Goal: Task Accomplishment & Management: Manage account settings

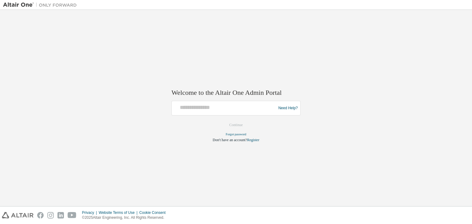
click at [196, 112] on div at bounding box center [224, 109] width 101 height 12
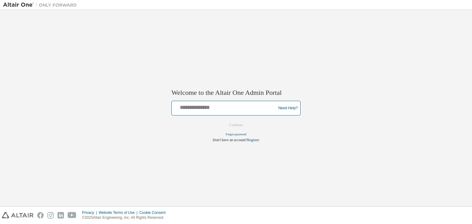
click at [197, 109] on input "text" at bounding box center [224, 107] width 101 height 9
type input "**********"
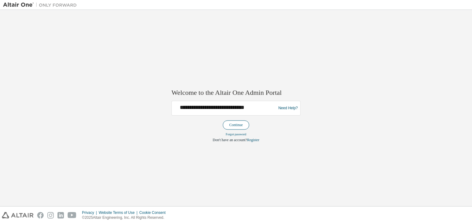
click at [244, 126] on button "Continue" at bounding box center [236, 125] width 26 height 9
click at [236, 125] on button "Continue" at bounding box center [236, 125] width 26 height 9
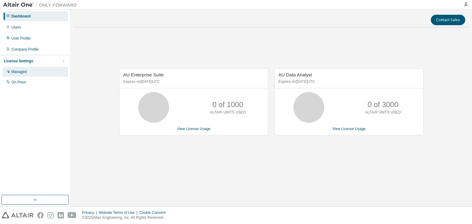
click at [40, 76] on div "Managed" at bounding box center [34, 72] width 65 height 10
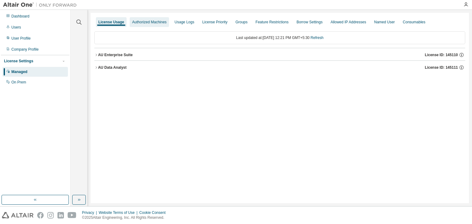
click at [136, 26] on div "Authorized Machines" at bounding box center [149, 22] width 39 height 10
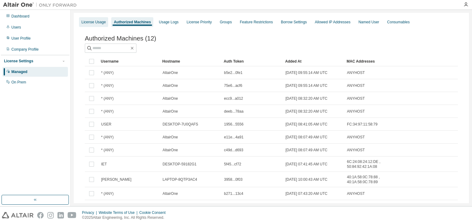
click at [87, 19] on div "License Usage" at bounding box center [93, 22] width 29 height 10
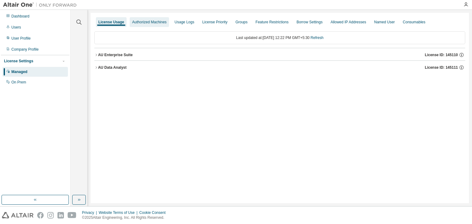
click at [144, 24] on div "Authorized Machines" at bounding box center [149, 22] width 34 height 5
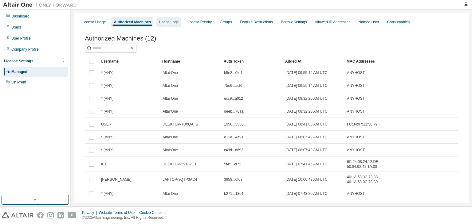
click at [172, 22] on div "Usage Logs" at bounding box center [169, 22] width 20 height 5
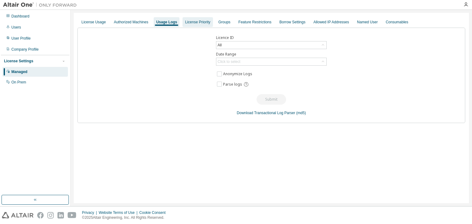
click at [194, 23] on div "License Priority" at bounding box center [197, 22] width 25 height 5
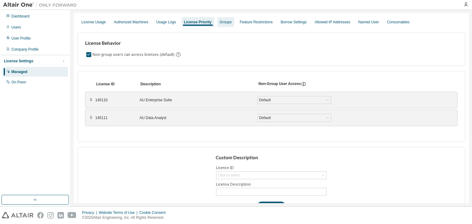
click at [224, 22] on div "Groups" at bounding box center [226, 22] width 12 height 5
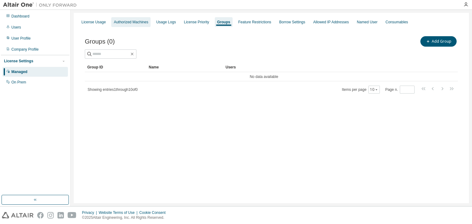
click at [134, 21] on div "Authorized Machines" at bounding box center [131, 22] width 34 height 5
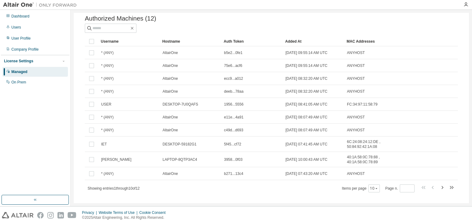
scroll to position [30, 0]
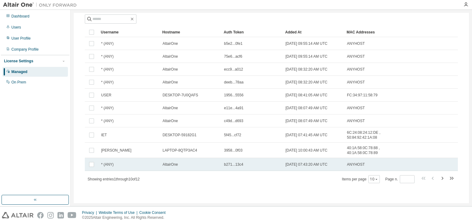
click at [396, 164] on tr "* (ANY) AltairOne b271...13c4 [DATE] 07:43:20 AM UTC ANYHOST" at bounding box center [271, 164] width 373 height 13
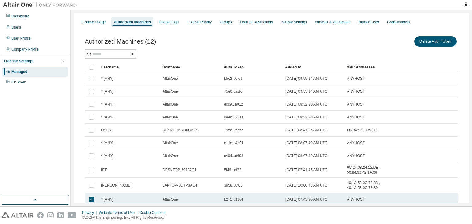
scroll to position [0, 0]
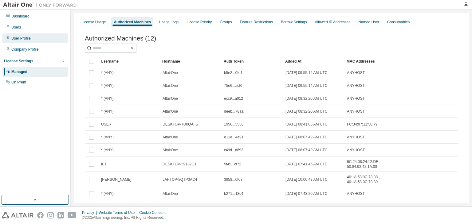
click at [22, 35] on div "User Profile" at bounding box center [34, 39] width 65 height 10
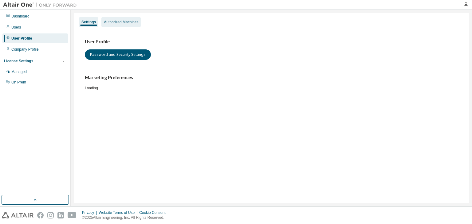
click at [112, 25] on div "Authorized Machines" at bounding box center [120, 22] width 39 height 10
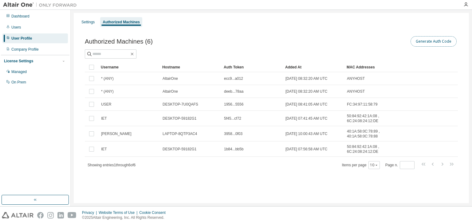
click at [440, 37] on button "Generate Auth Code" at bounding box center [434, 41] width 46 height 10
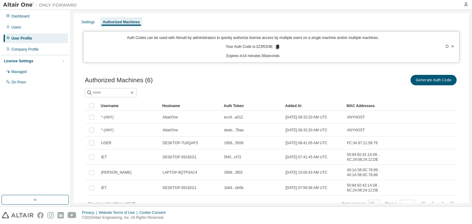
click at [276, 46] on icon at bounding box center [277, 47] width 3 height 4
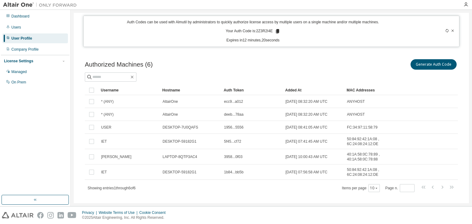
scroll to position [24, 0]
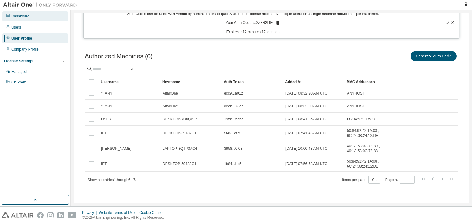
click at [25, 17] on div "Dashboard" at bounding box center [20, 16] width 18 height 5
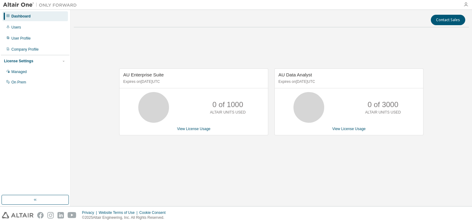
click at [465, 6] on icon "button" at bounding box center [466, 4] width 5 height 5
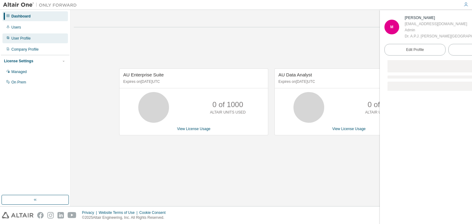
click at [22, 40] on div "User Profile" at bounding box center [20, 38] width 19 height 5
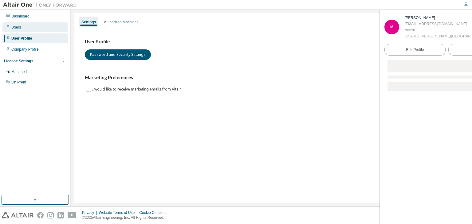
click at [17, 26] on div "Users" at bounding box center [16, 27] width 10 height 5
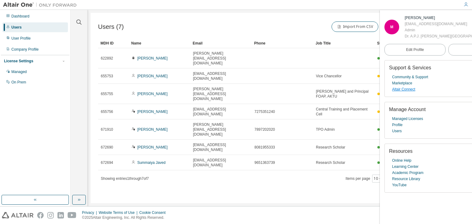
click at [401, 93] on link "Altair Connect" at bounding box center [403, 89] width 23 height 6
click at [401, 86] on link "Marketplace" at bounding box center [402, 83] width 20 height 6
